Goal: Information Seeking & Learning: Find specific fact

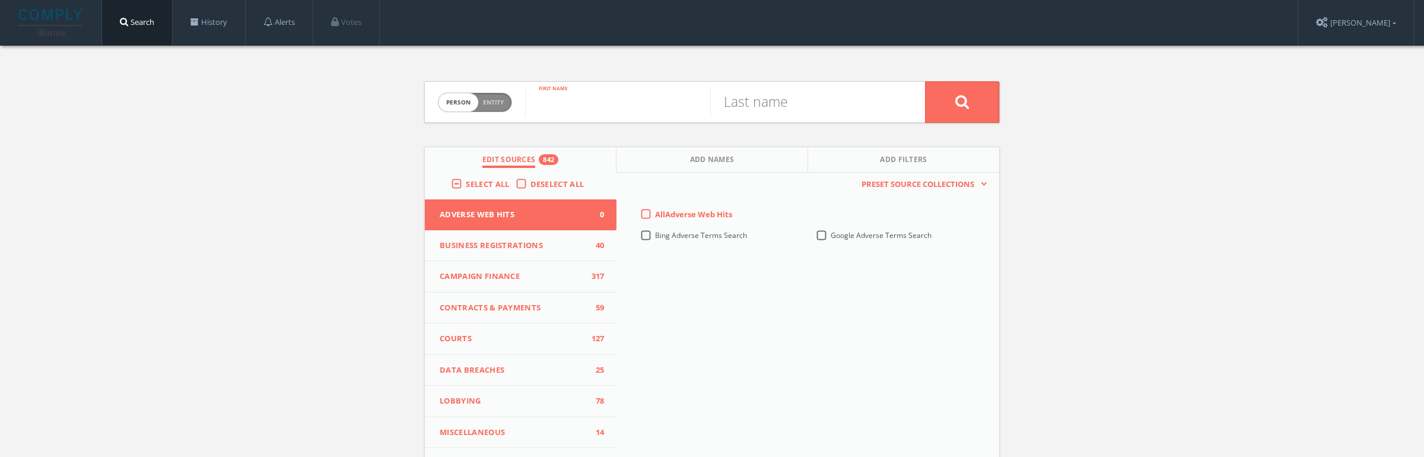
click at [557, 94] on input "text" at bounding box center [617, 102] width 185 height 31
paste input "NduvoAkim Abdus-Salaam"
drag, startPoint x: 707, startPoint y: 107, endPoint x: 605, endPoint y: 108, distance: 102.1
click at [605, 108] on input "NduvoAkim Abdus-Salaam" at bounding box center [617, 102] width 185 height 31
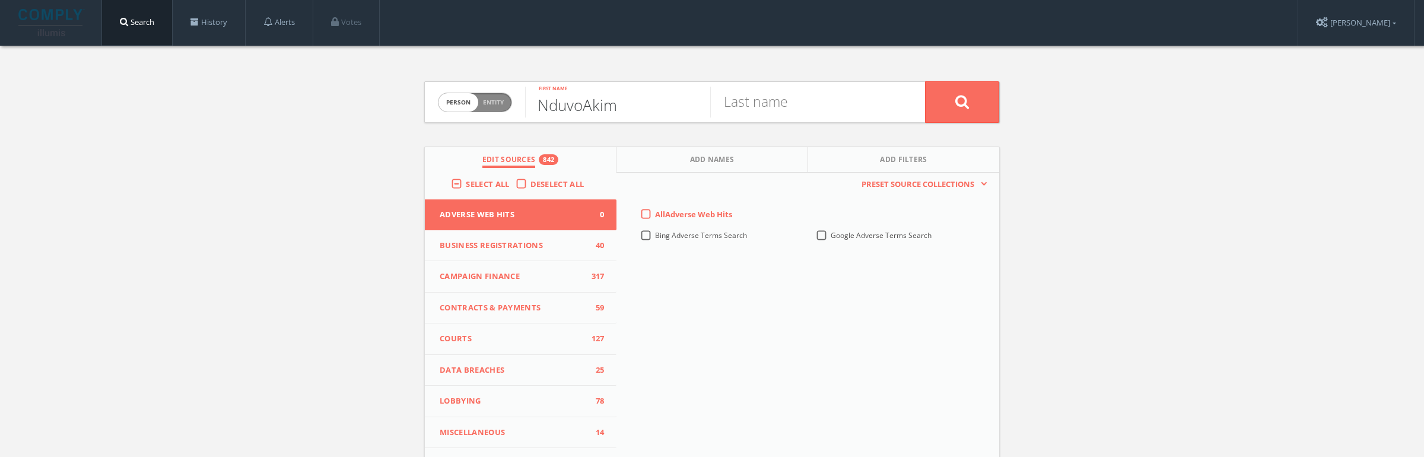
scroll to position [0, 0]
type input "Nduvo"
click at [814, 115] on input "text" at bounding box center [802, 102] width 185 height 31
paste input "Abdus-Salaam"
type input "Abdus-Salaam"
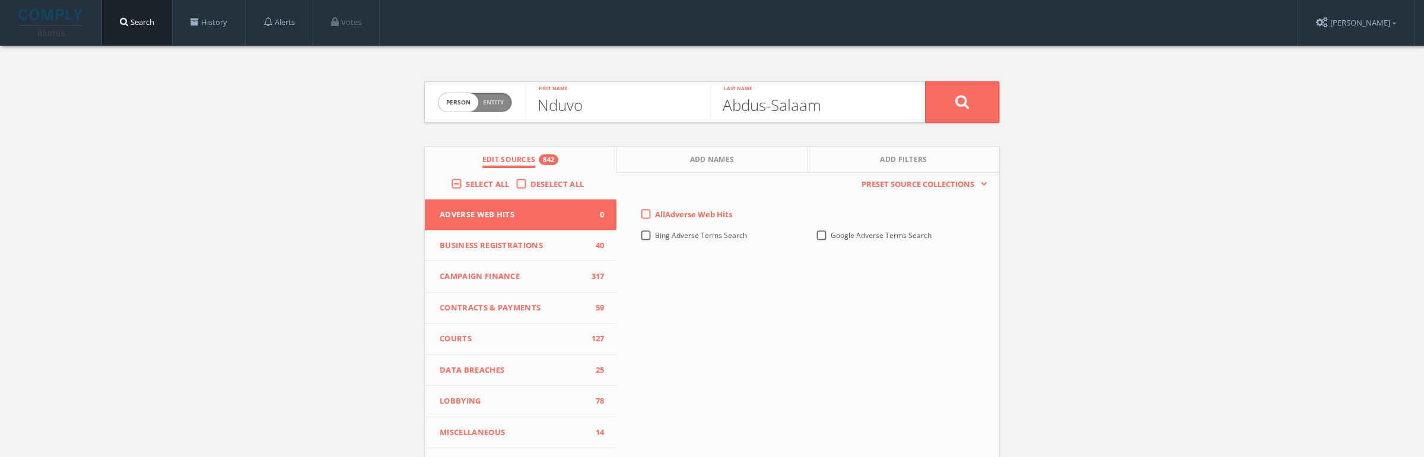
click at [460, 180] on div "Select All" at bounding box center [483, 184] width 64 height 11
click at [466, 180] on label "Select All" at bounding box center [490, 185] width 49 height 12
click at [0, 0] on input "Select All" at bounding box center [0, 0] width 0 height 0
click at [466, 180] on label "Select All" at bounding box center [490, 185] width 49 height 12
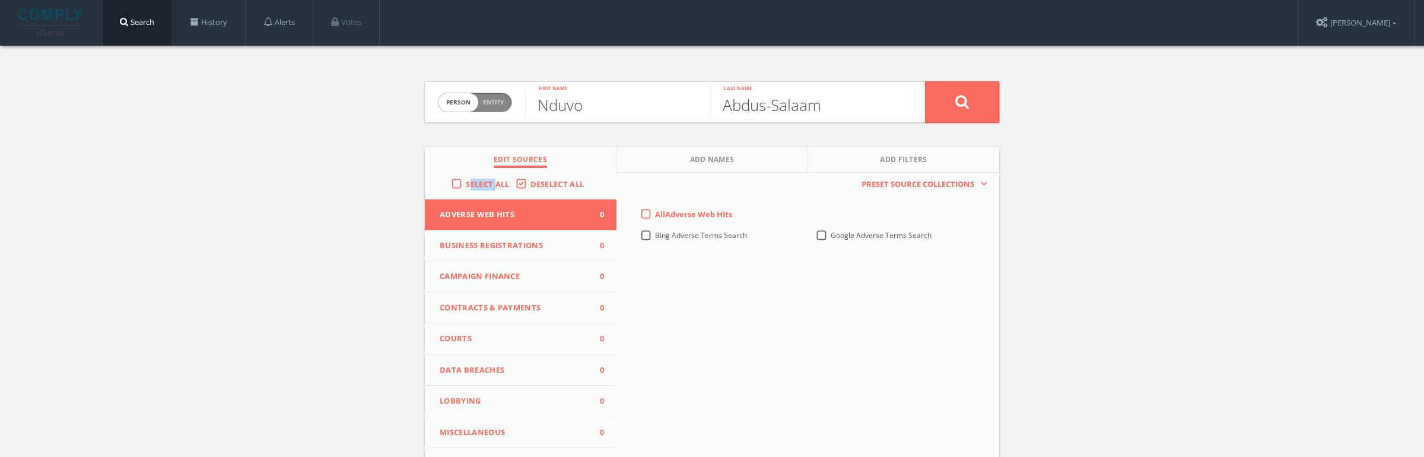
click at [0, 0] on input "Select All" at bounding box center [0, 0] width 0 height 0
click at [951, 99] on button at bounding box center [962, 102] width 74 height 42
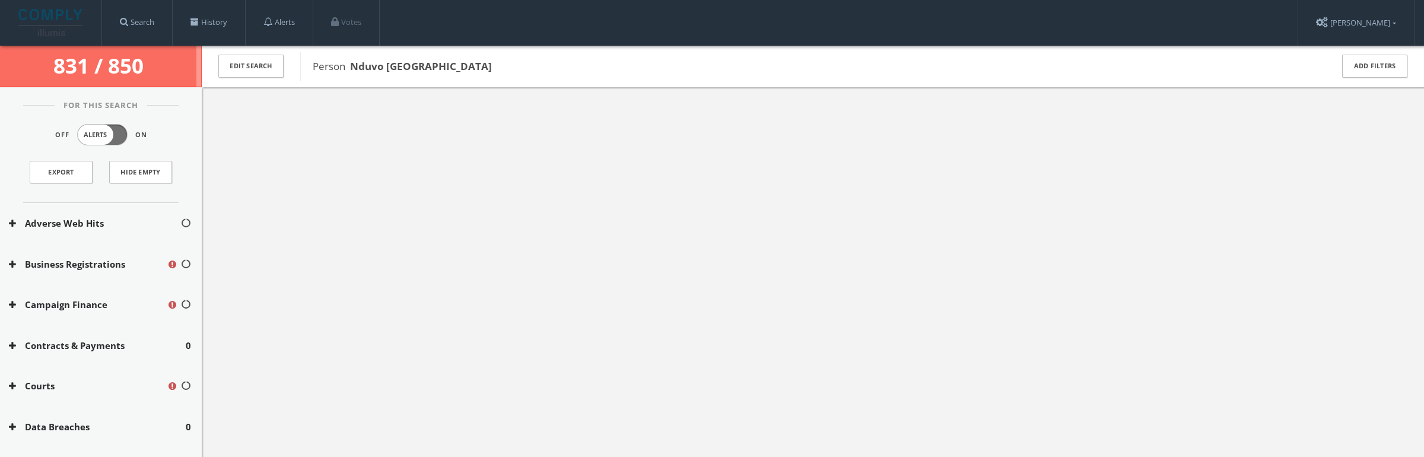
click at [446, 69] on b "Nduvo Abdus-Salaam" at bounding box center [421, 66] width 142 height 14
copy b "Salaam"
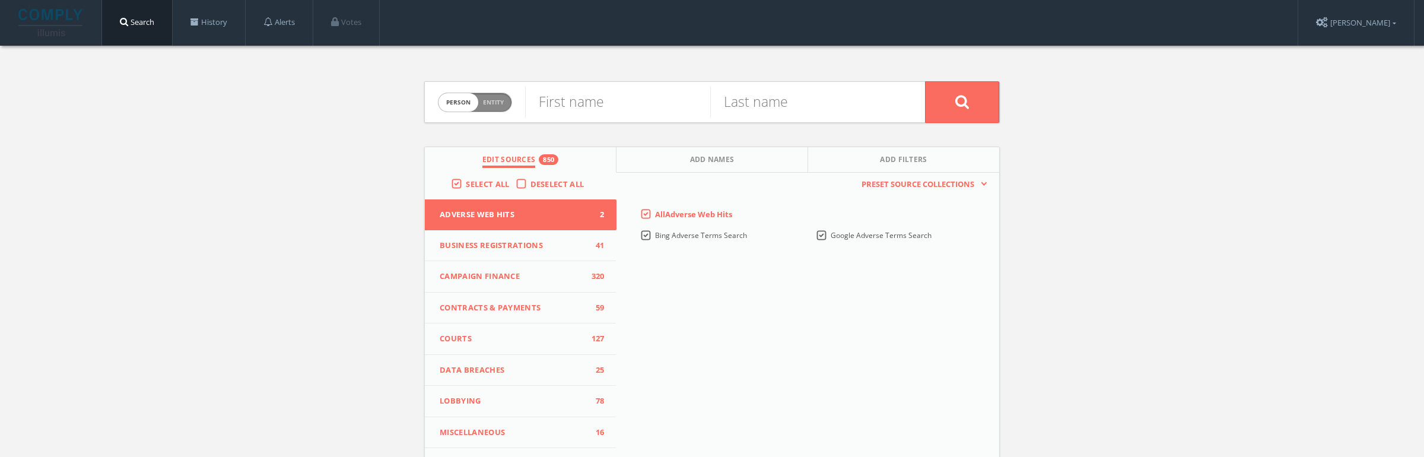
click at [464, 104] on span "person" at bounding box center [459, 102] width 40 height 18
checkbox input "true"
click at [621, 88] on input "text" at bounding box center [725, 102] width 400 height 31
paste input "Nduvo Kitchen"
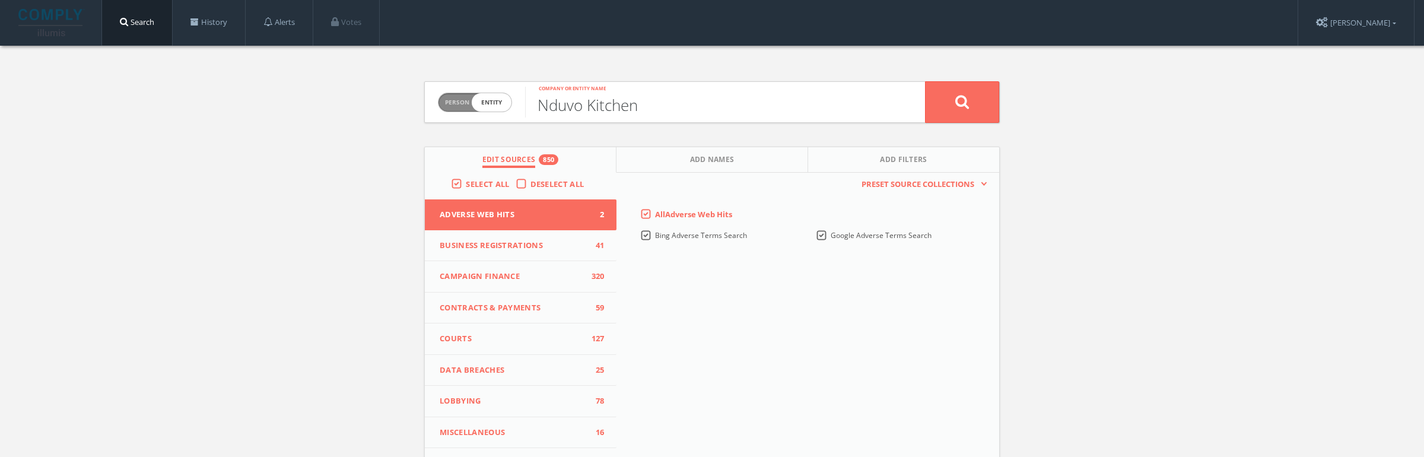
type input "Nduvo Kitchen"
click at [925, 81] on button at bounding box center [962, 102] width 74 height 42
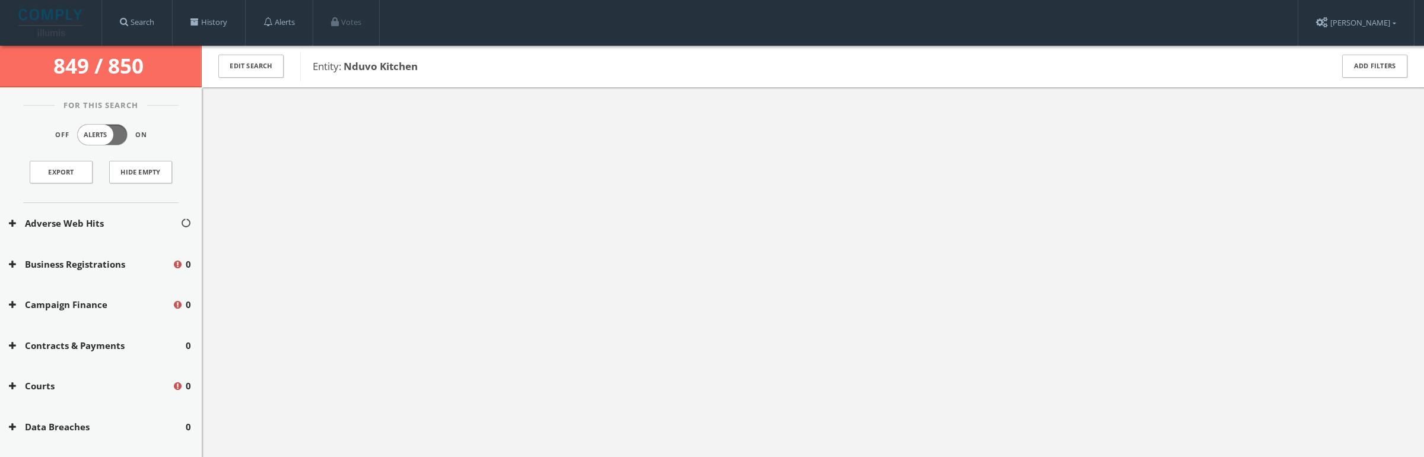
click at [104, 218] on button "Adverse Web Hits" at bounding box center [94, 224] width 171 height 14
